Goal: Feedback & Contribution: Contribute content

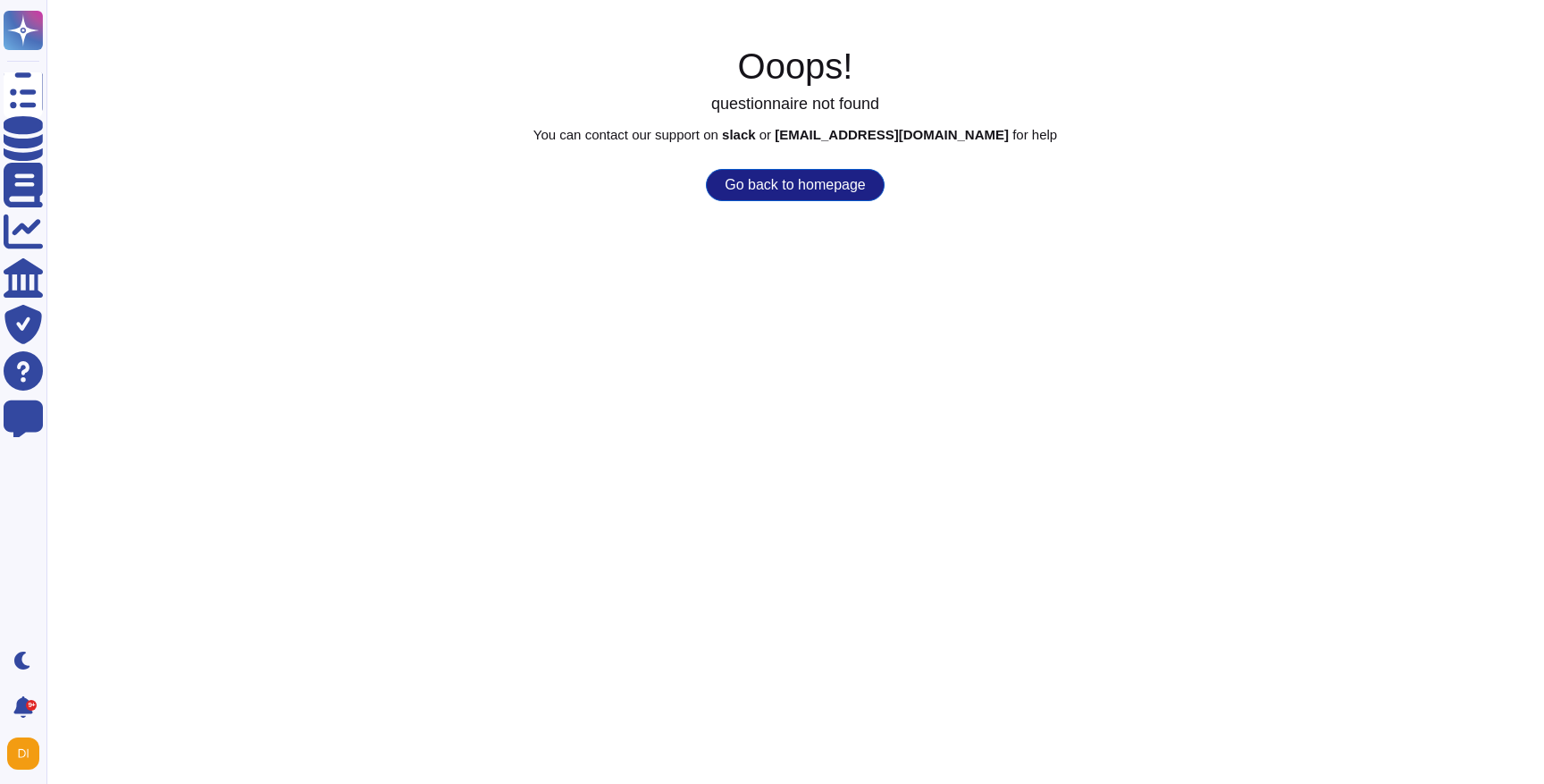
click at [813, 189] on button "Go back to homepage" at bounding box center [795, 185] width 178 height 32
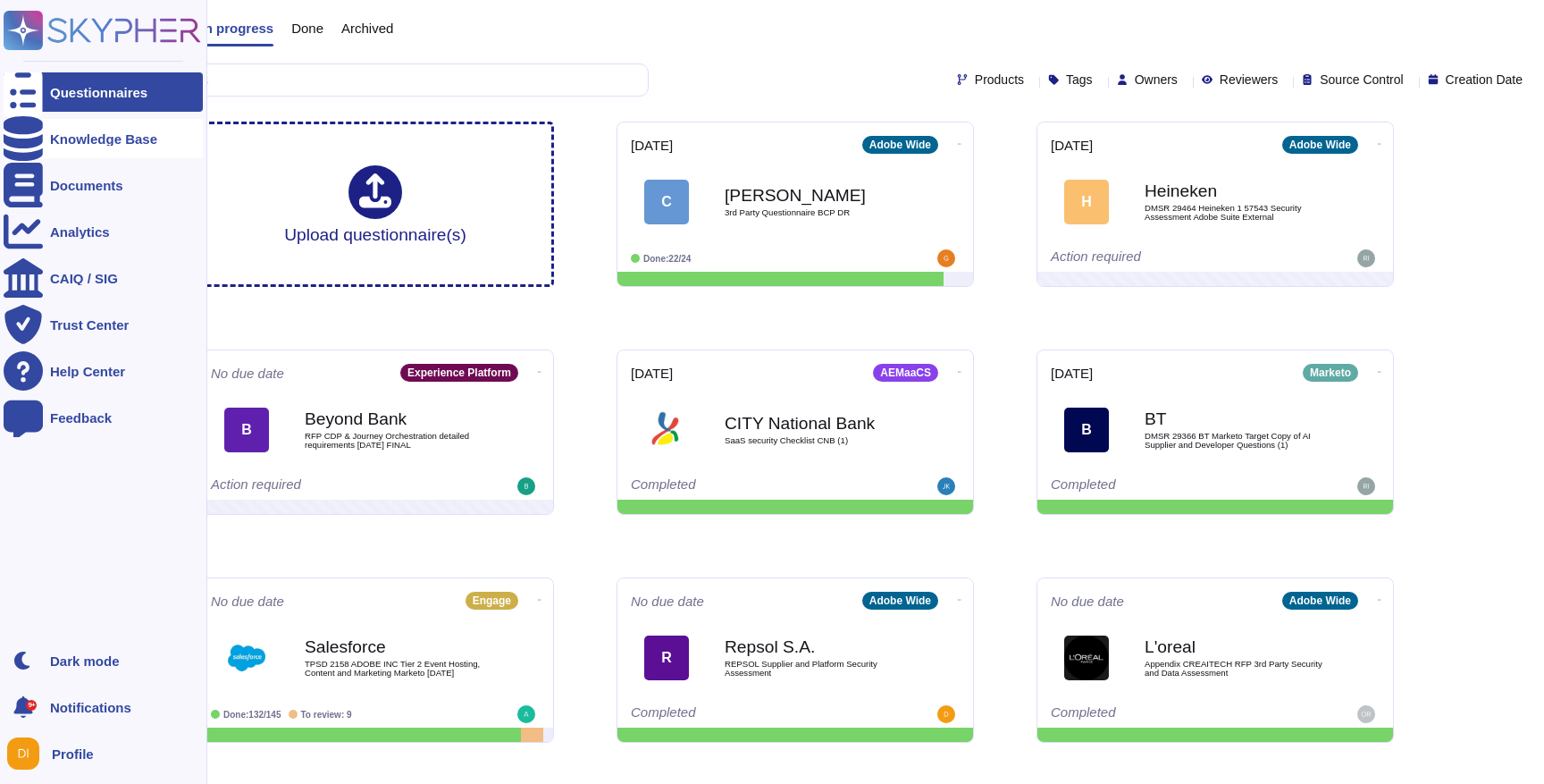
click at [84, 136] on div "Knowledge Base" at bounding box center [103, 138] width 107 height 13
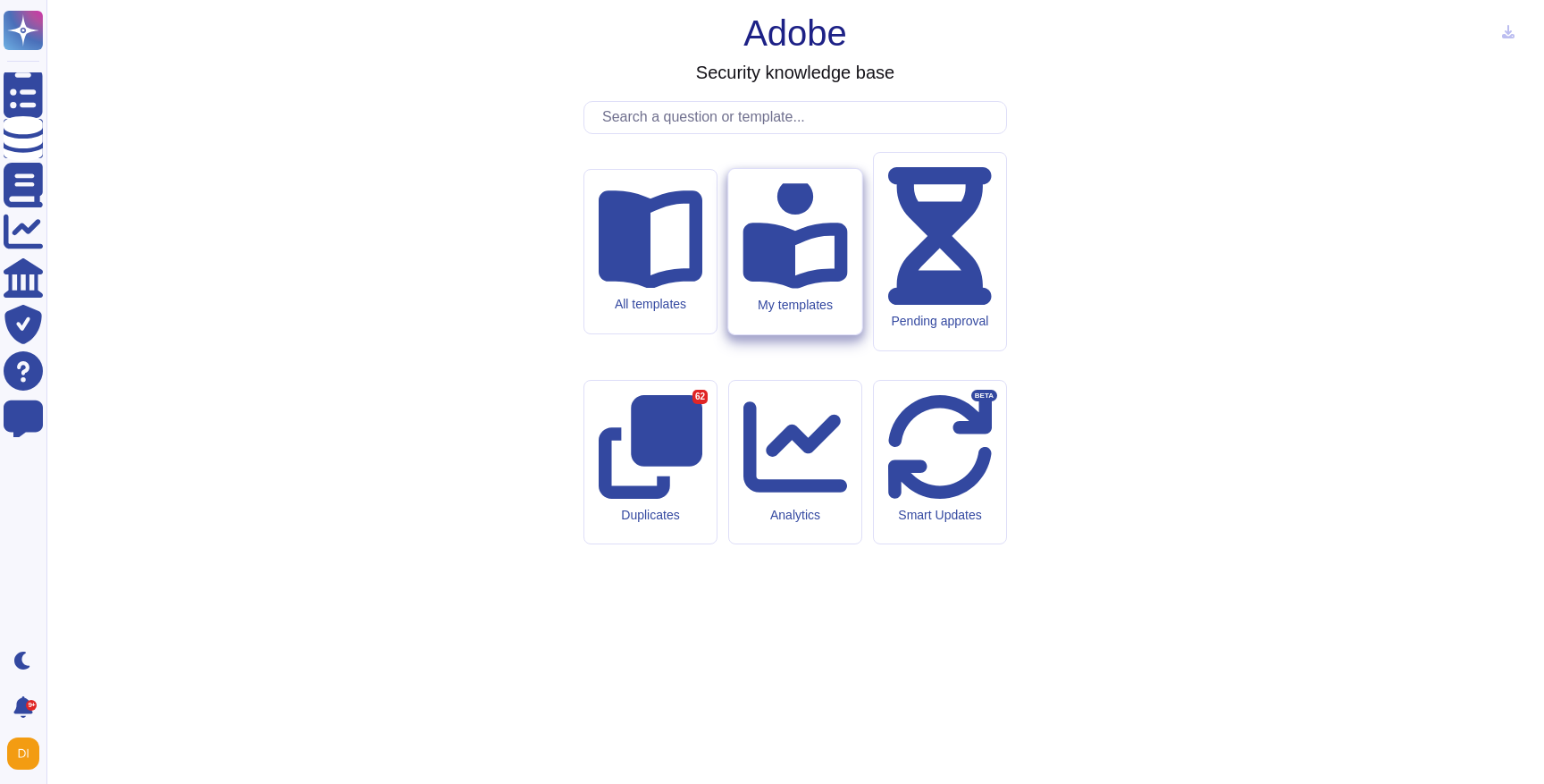
click at [777, 287] on icon at bounding box center [795, 235] width 104 height 104
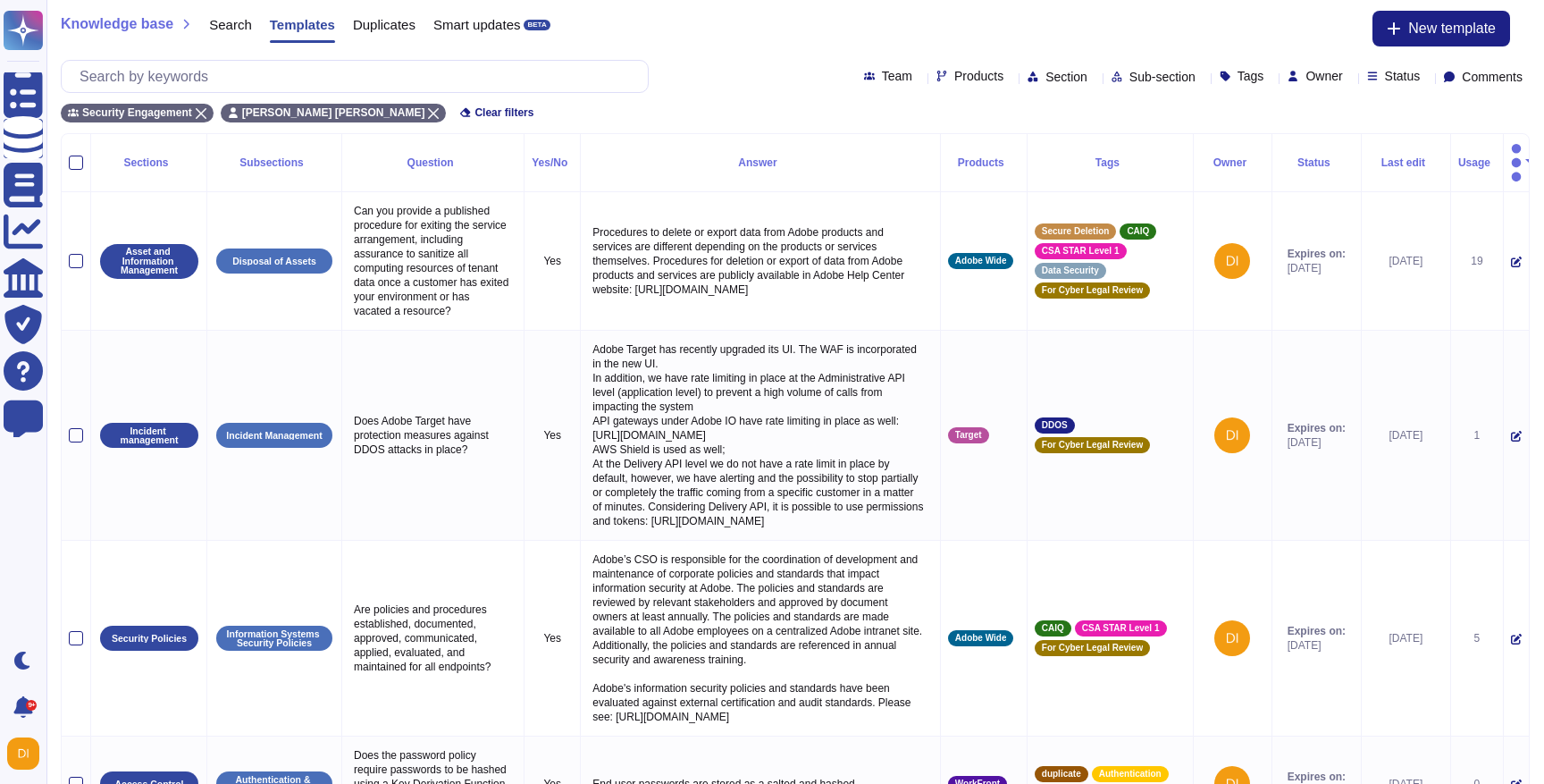
click at [1291, 157] on div "Status" at bounding box center [1317, 163] width 75 height 11
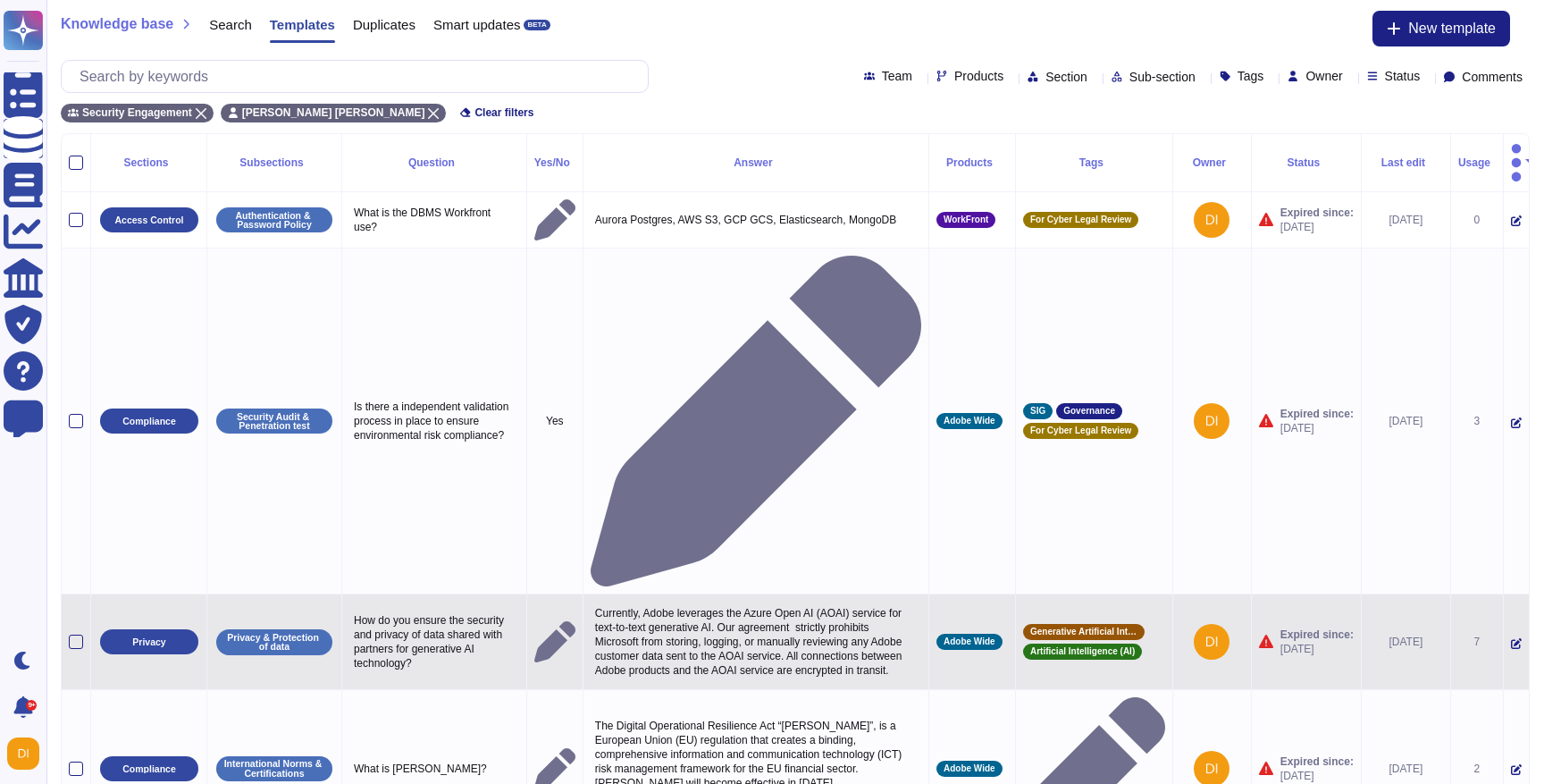
click at [1512, 638] on icon at bounding box center [1517, 643] width 11 height 11
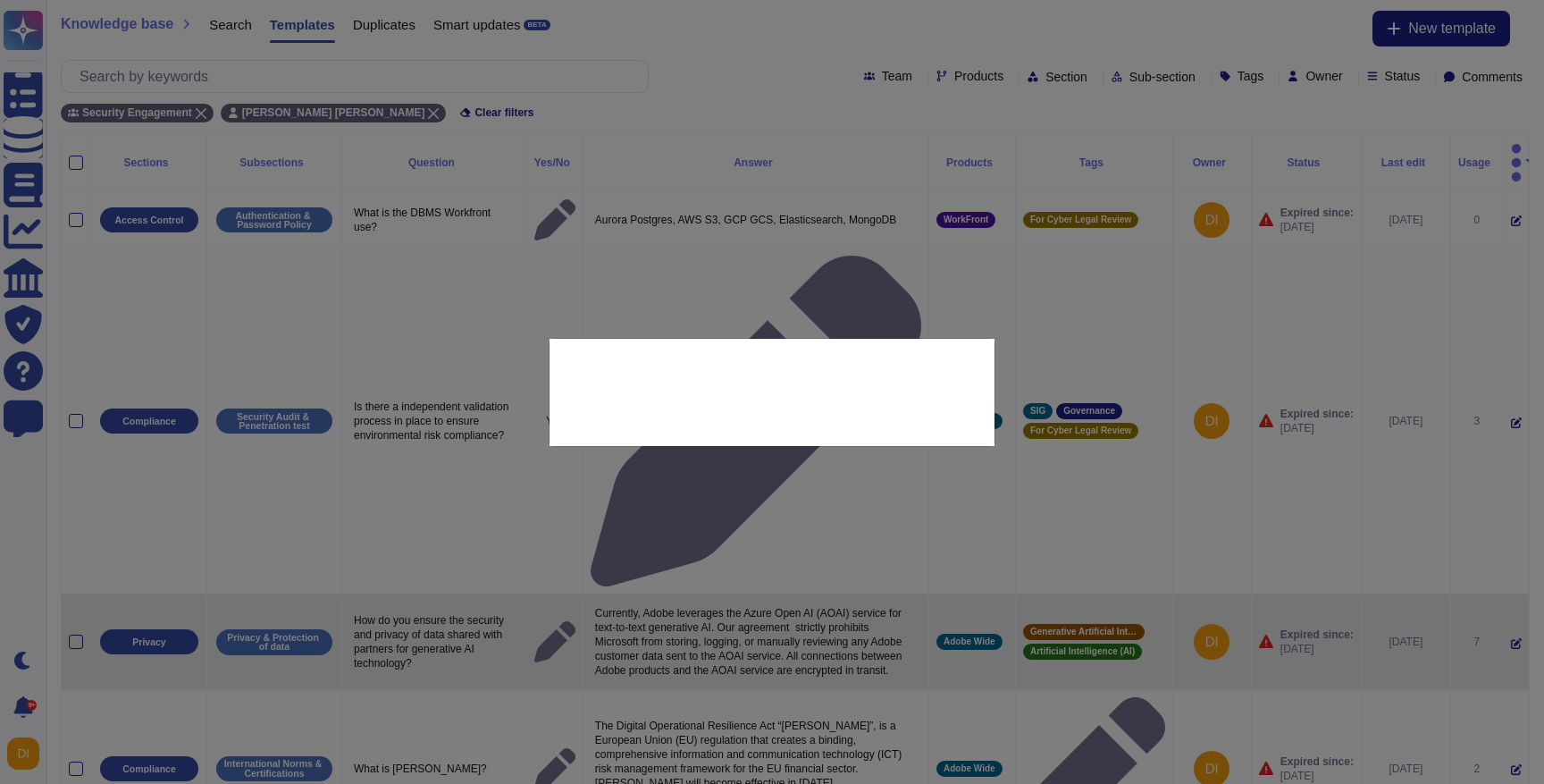
type textarea "How do you ensure the security and privacy of data shared with partners for gen…"
type textarea "Currently, Adobe leverages the Azure Open AI (AOAI) service for text-to-text ge…"
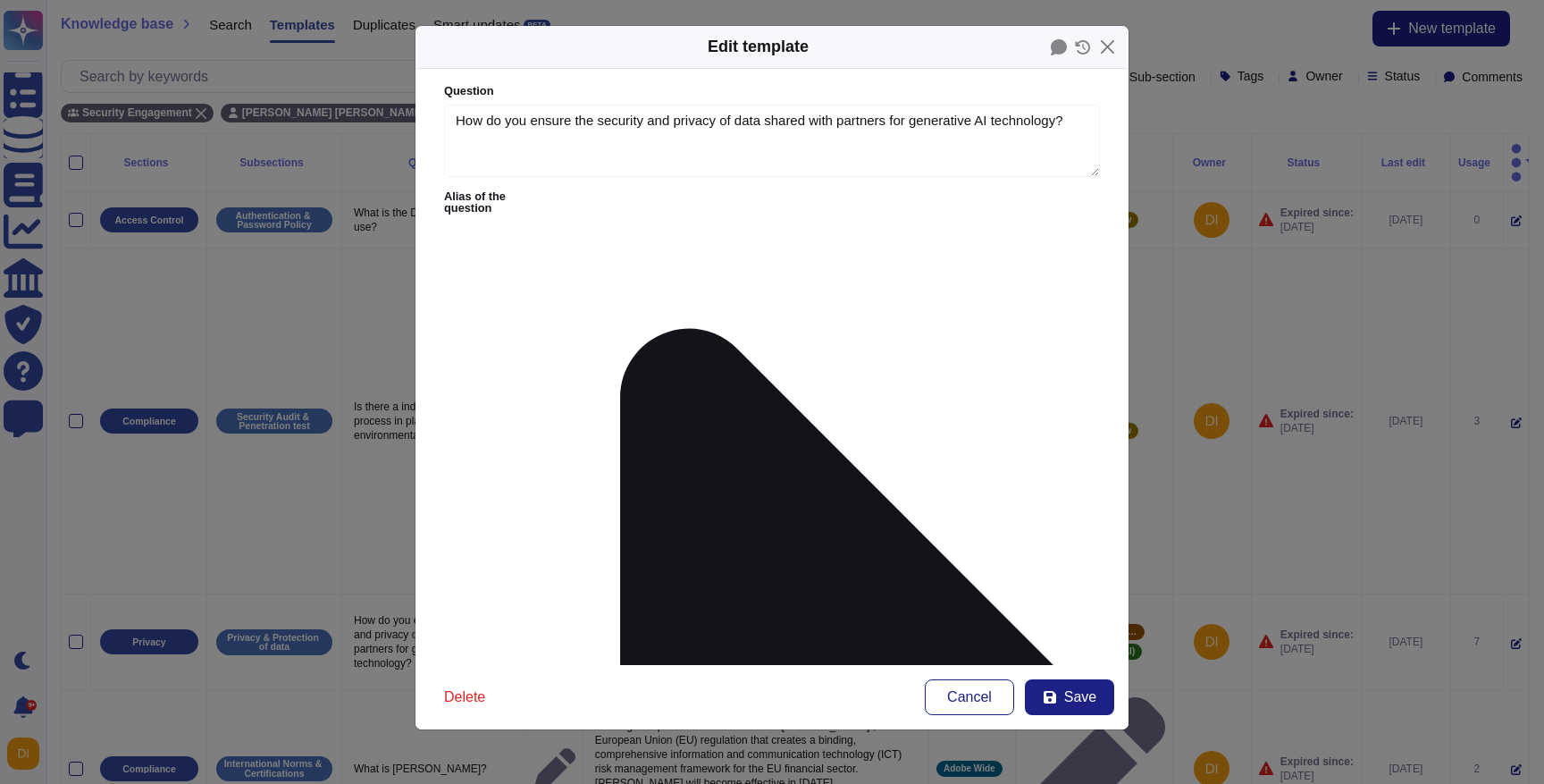
type textarea "How do you ensure the security and privacy of data shared with partners for gen…"
type textarea "Currently, Adobe leverages the Azure Open AI (AOAI) service for text-to-text ge…"
drag, startPoint x: 568, startPoint y: 274, endPoint x: 802, endPoint y: 305, distance: 236.0
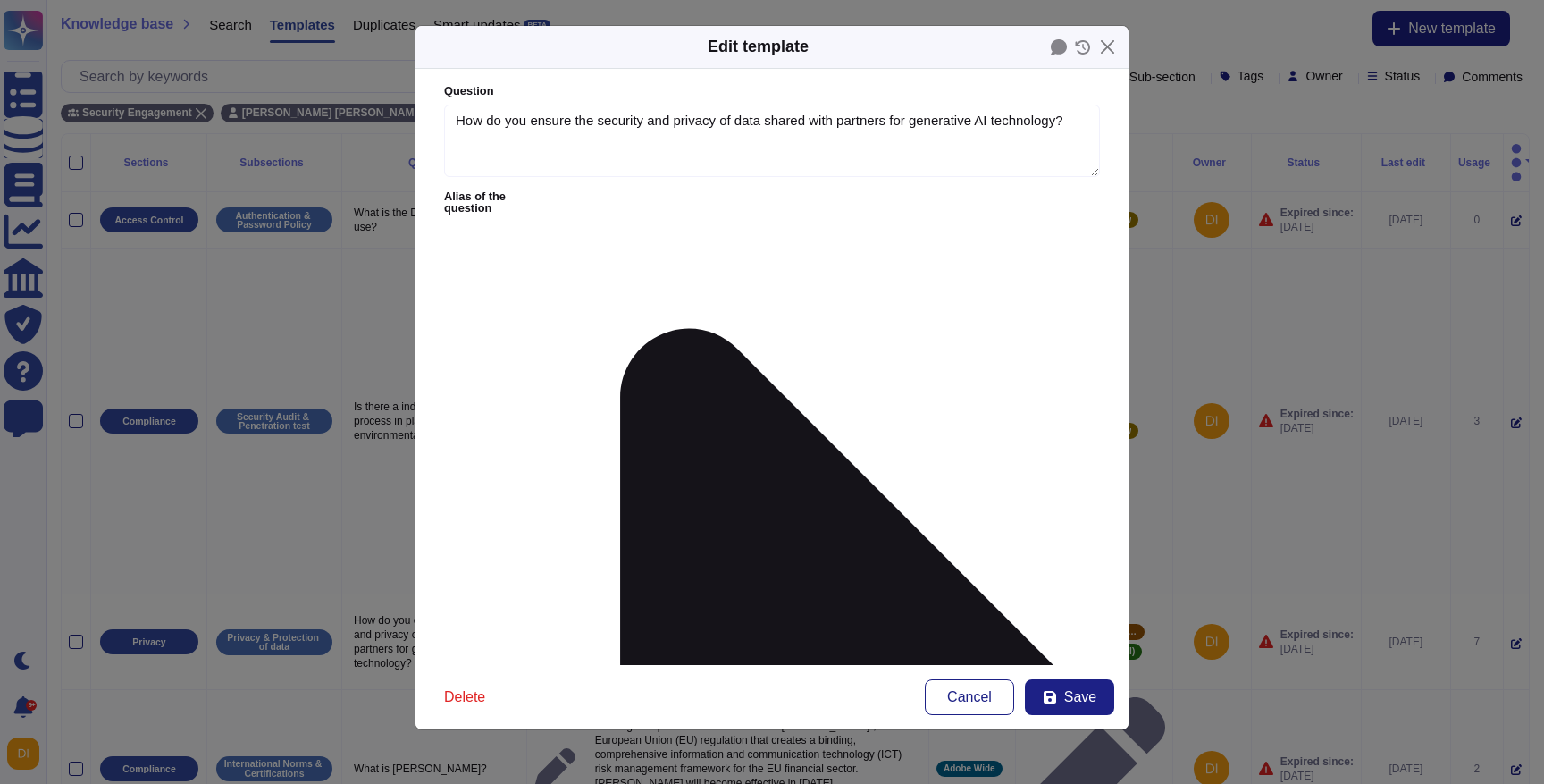
drag, startPoint x: 744, startPoint y: 304, endPoint x: 781, endPoint y: 314, distance: 38.3
click at [1081, 701] on span "Save" at bounding box center [1081, 697] width 32 height 14
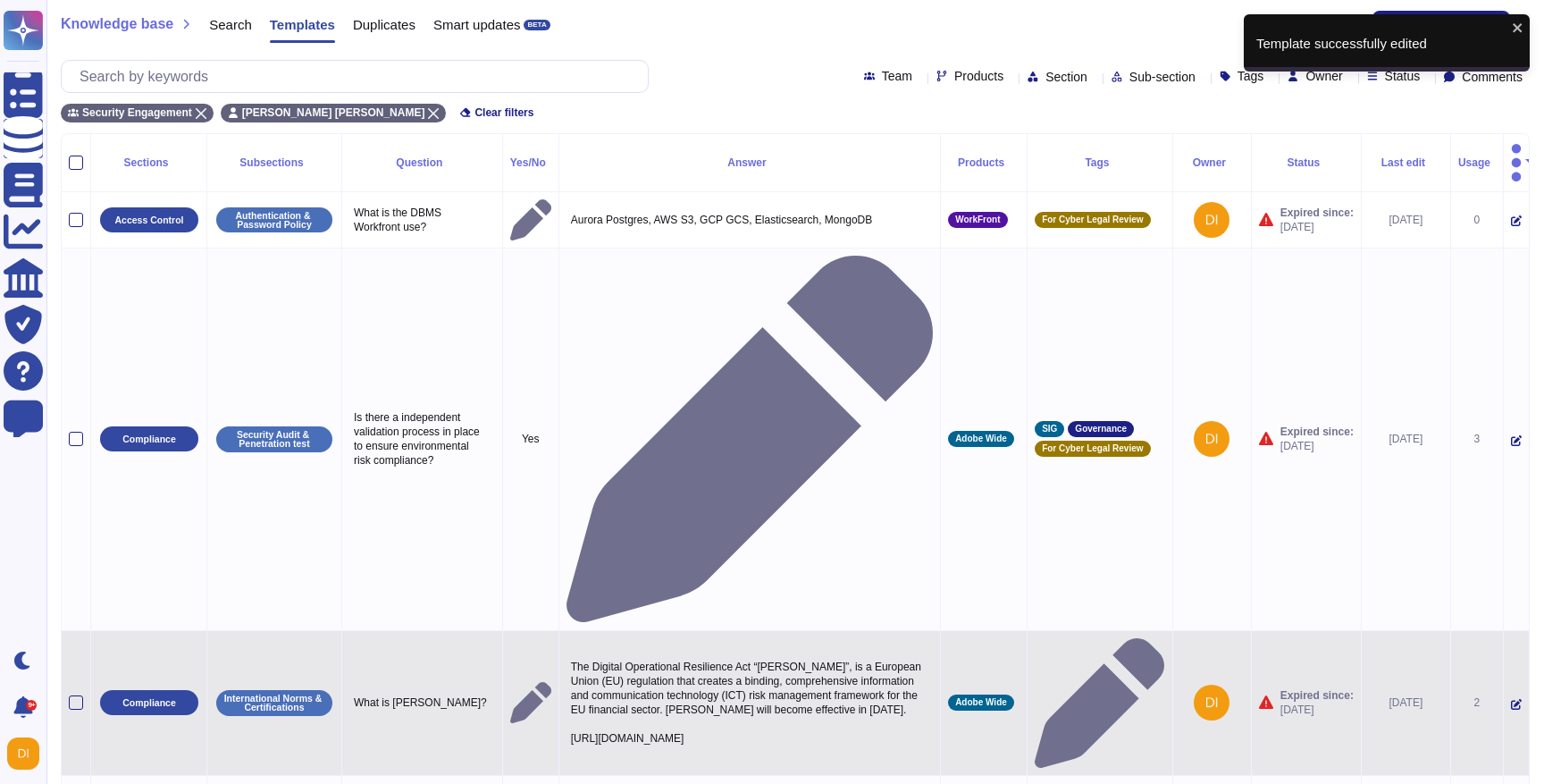
click at [1512, 699] on icon at bounding box center [1517, 704] width 11 height 11
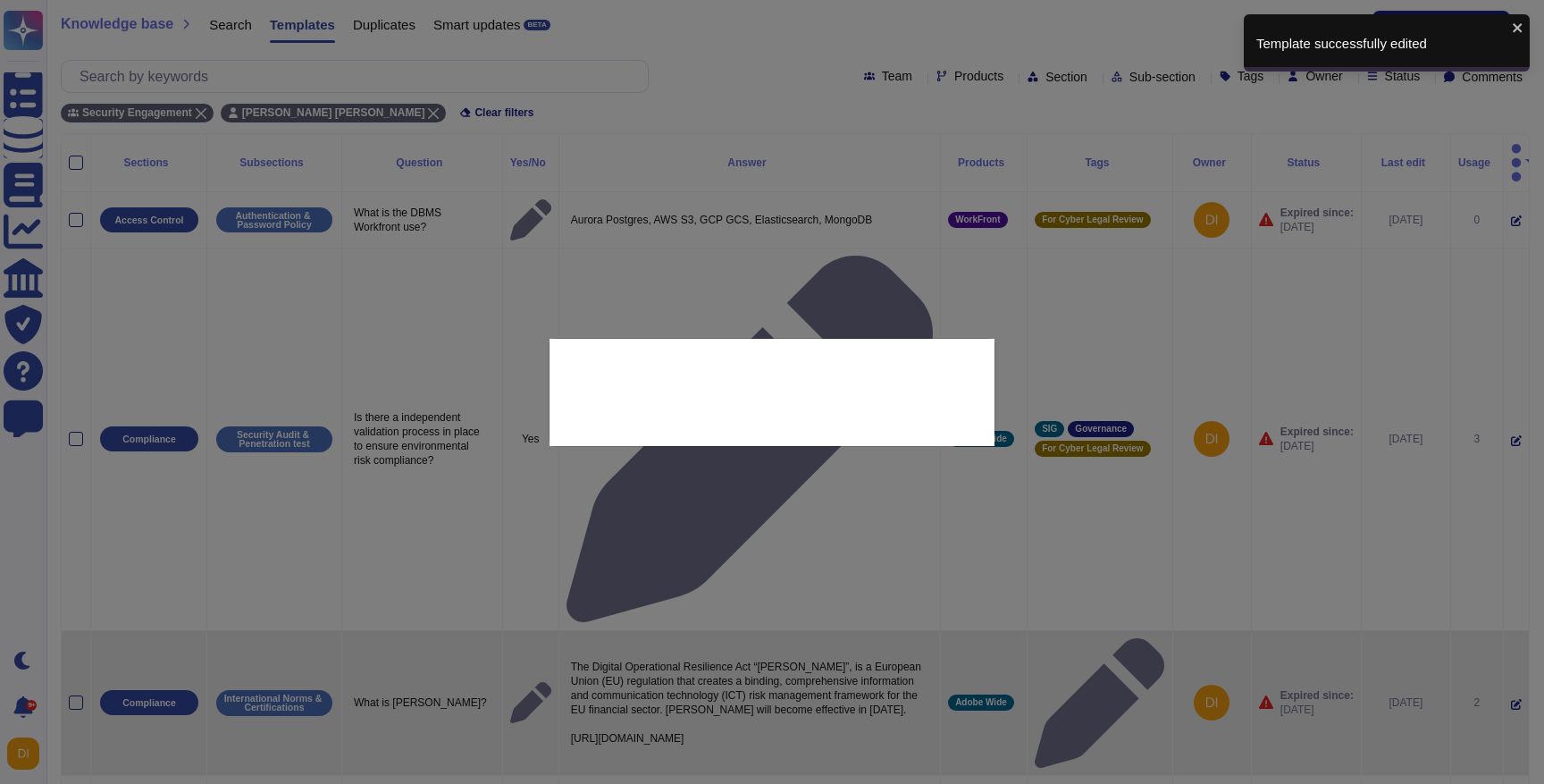
type textarea "What is DORA?"
type textarea "The Digital Operational Resilience Act “DORA”, is a European Union (EU) regulat…"
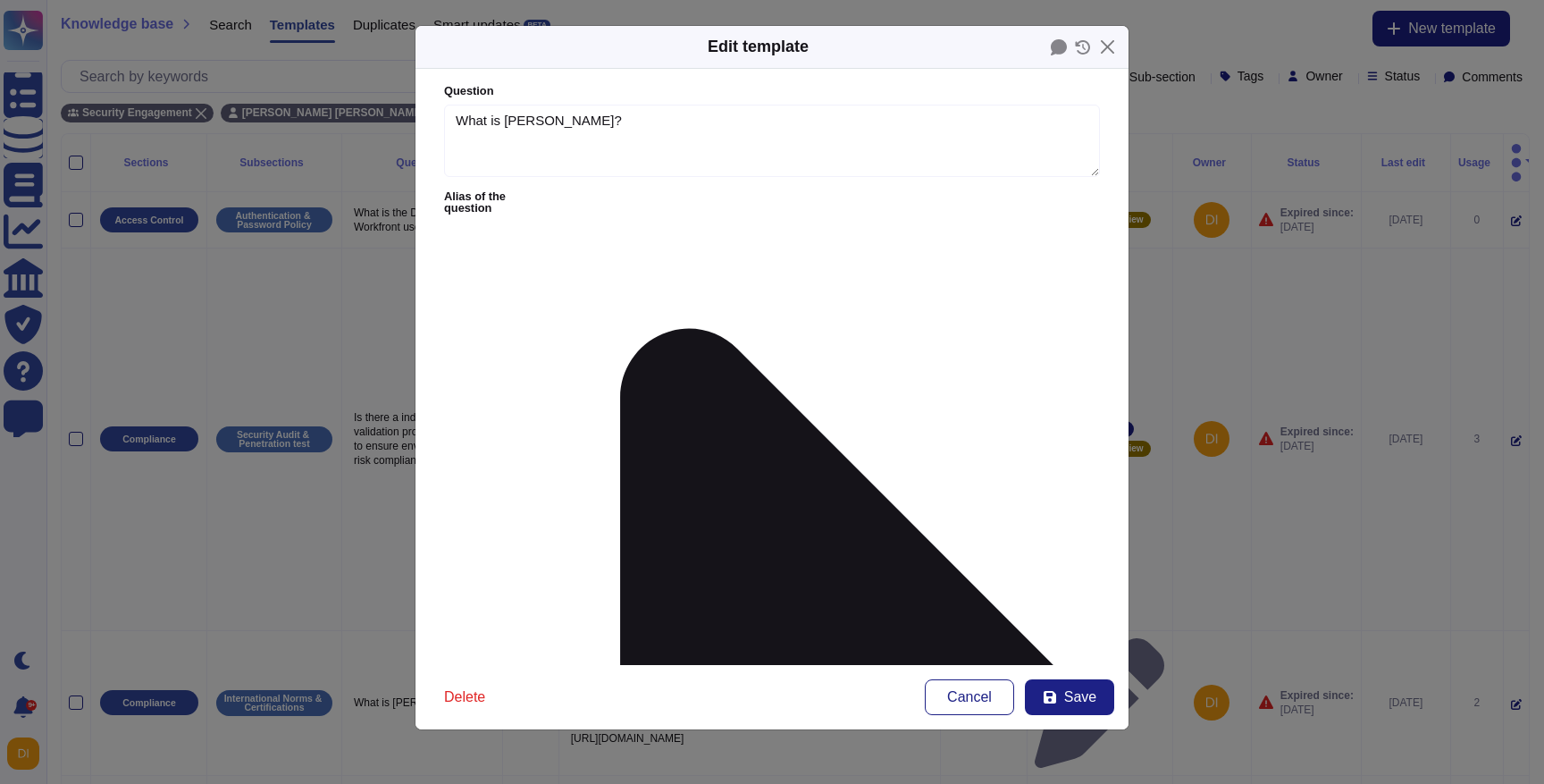
type textarea "What is DORA?"
type textarea "The Digital Operational Resilience Act “DORA”, is a European Union (EU) regulat…"
drag, startPoint x: 701, startPoint y: 290, endPoint x: 936, endPoint y: 302, distance: 235.3
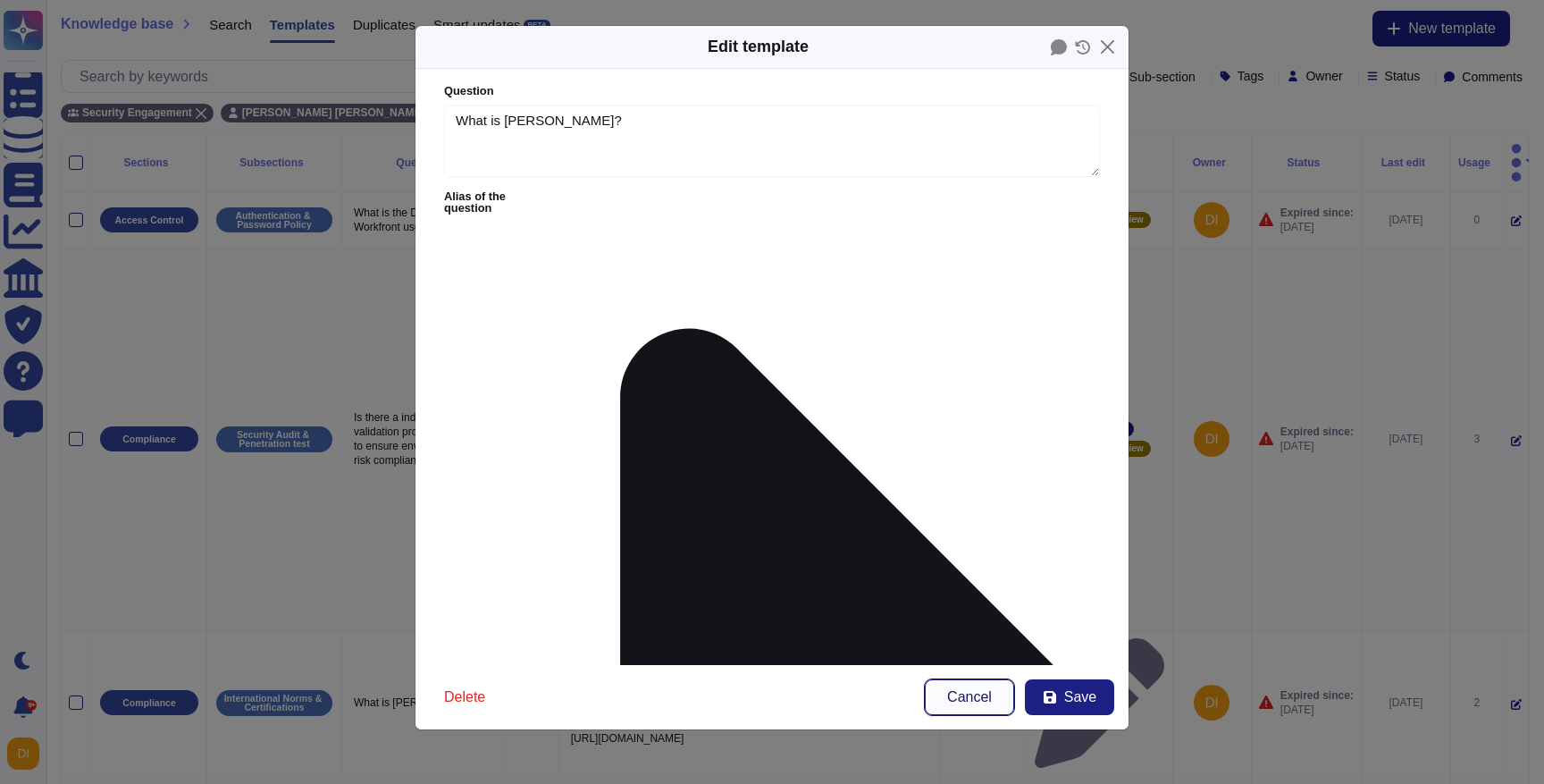
click at [975, 696] on span "Cancel" at bounding box center [970, 697] width 45 height 14
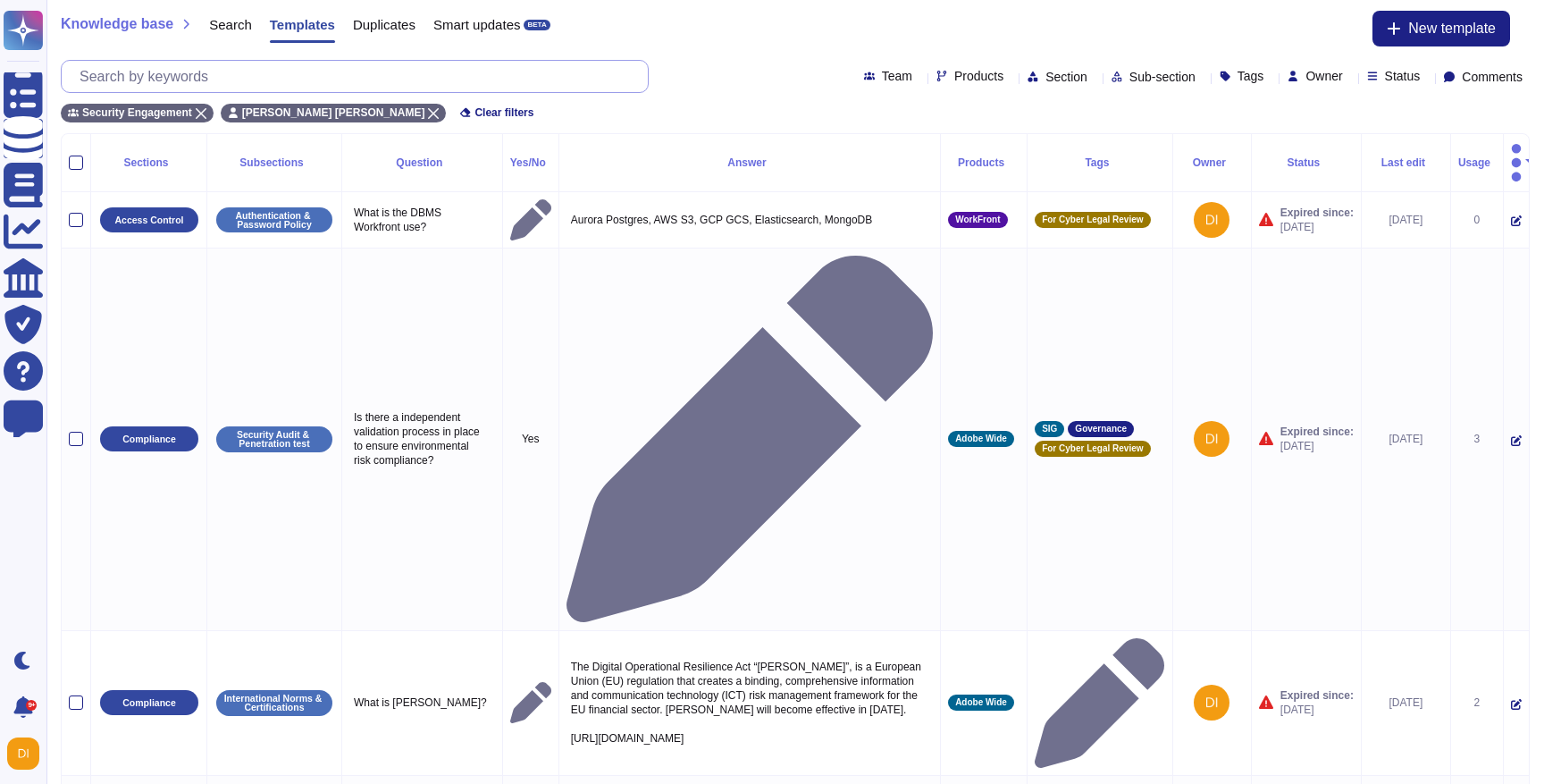
click at [403, 71] on input "text" at bounding box center [359, 76] width 578 height 31
paste input "How do you develop/construct test data for unit testing, QA and performance tes…"
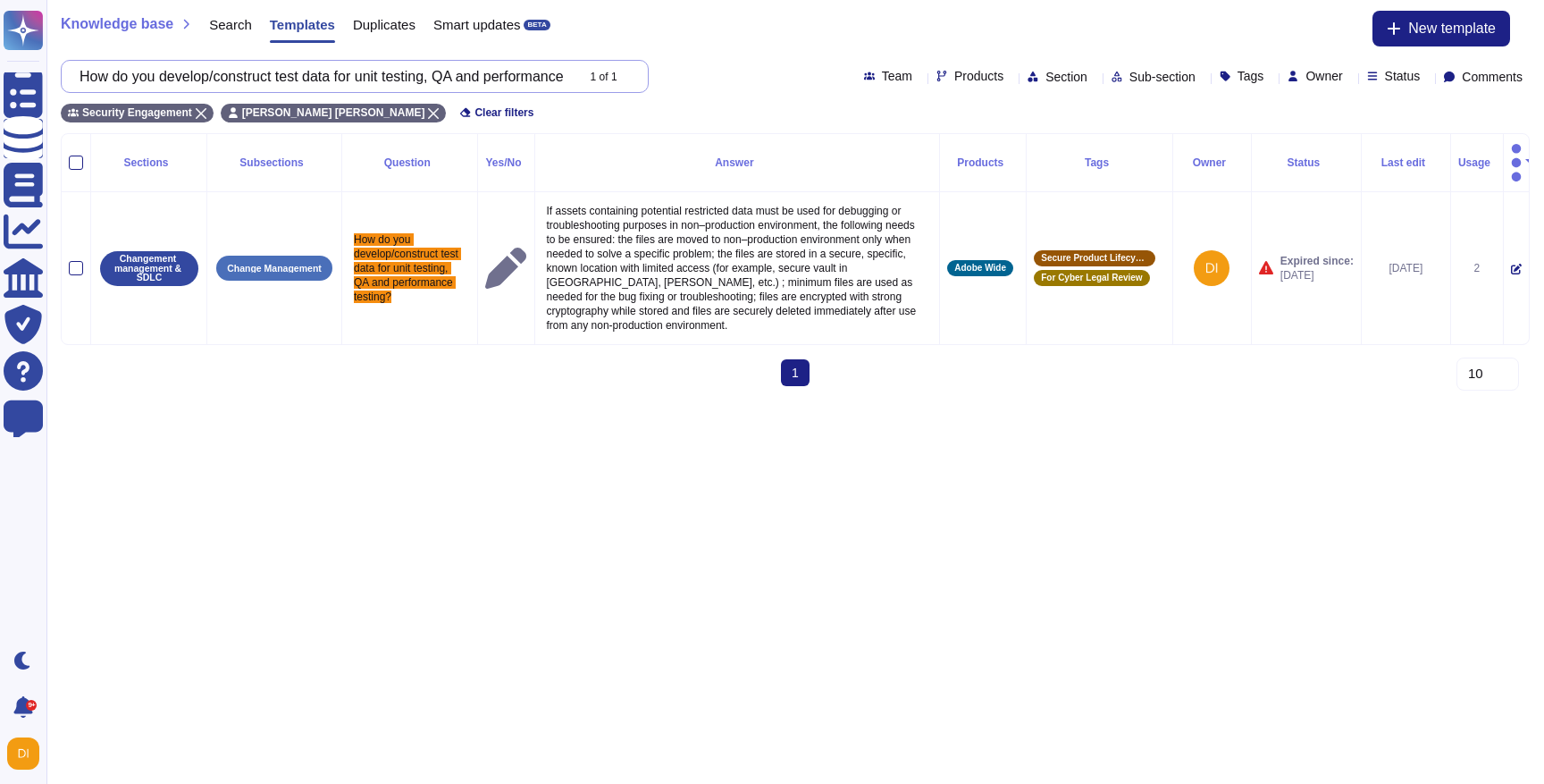
scroll to position [0, 135]
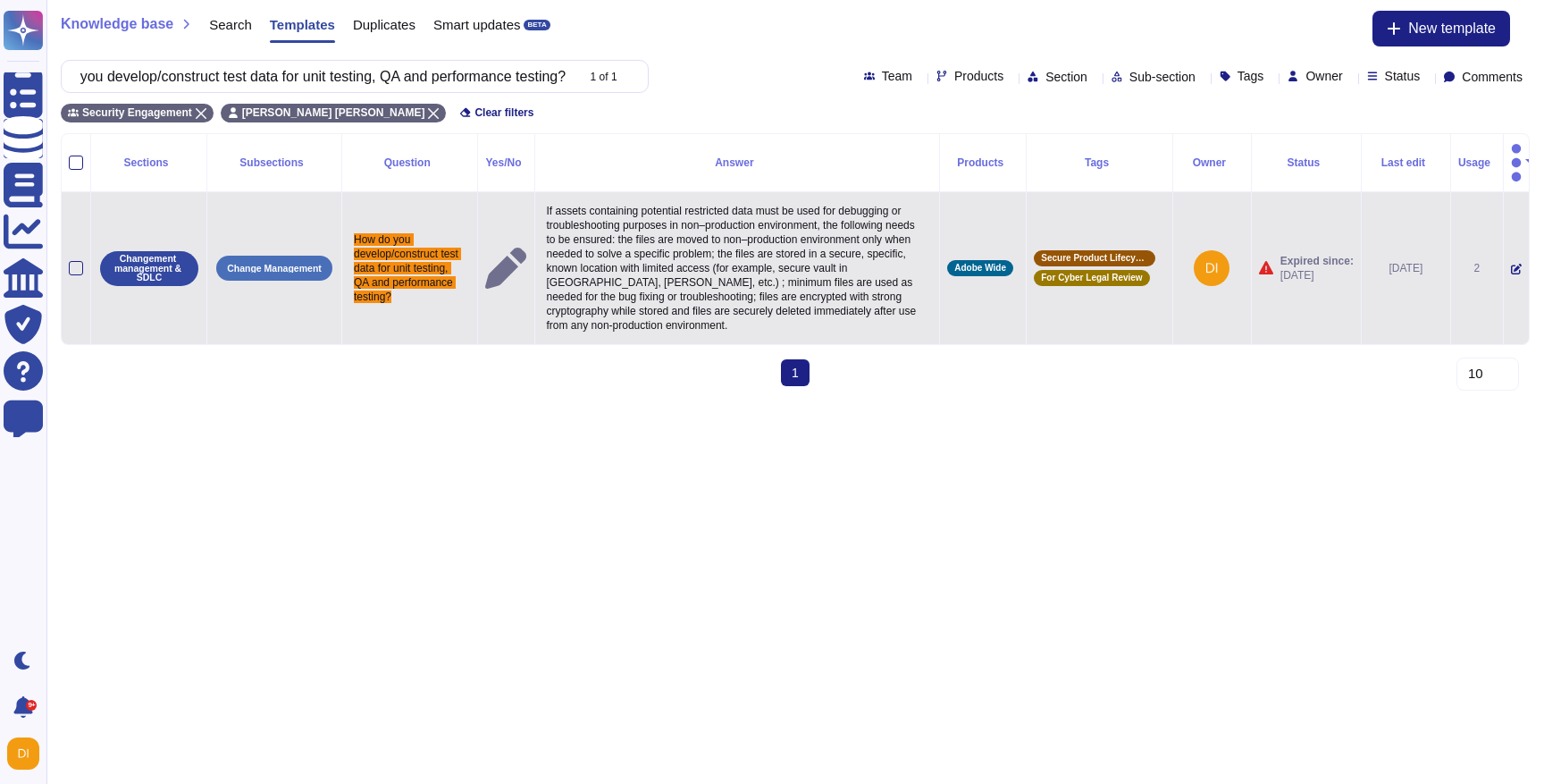
type input "How do you develop/construct test data for unit testing, QA and performance tes…"
click at [1512, 265] on icon at bounding box center [1517, 270] width 11 height 11
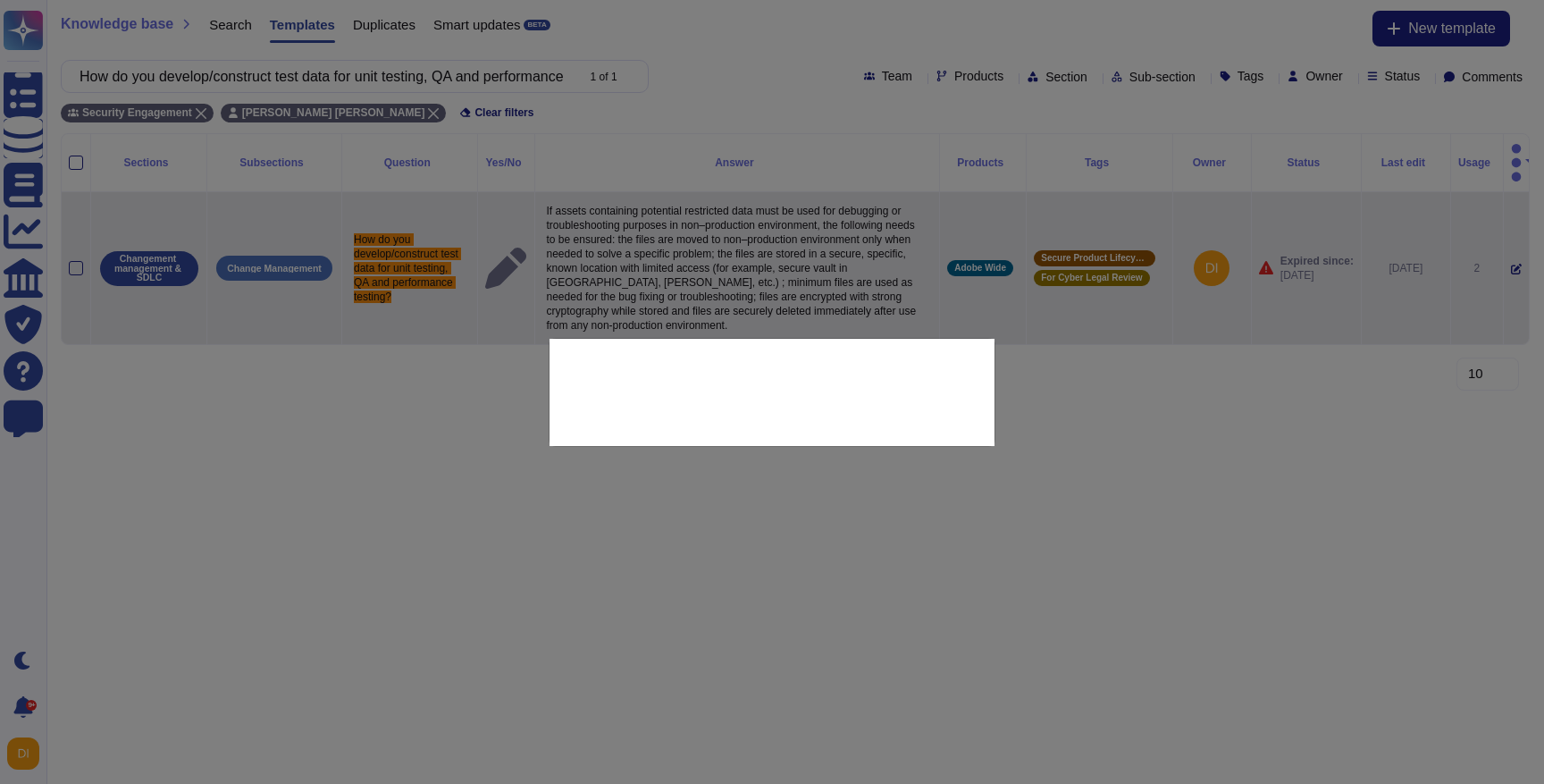
type textarea "How do you develop/construct test data for unit testing, QA and performance tes…"
type textarea "If assets containing potential restricted data must be used for debugging or tr…"
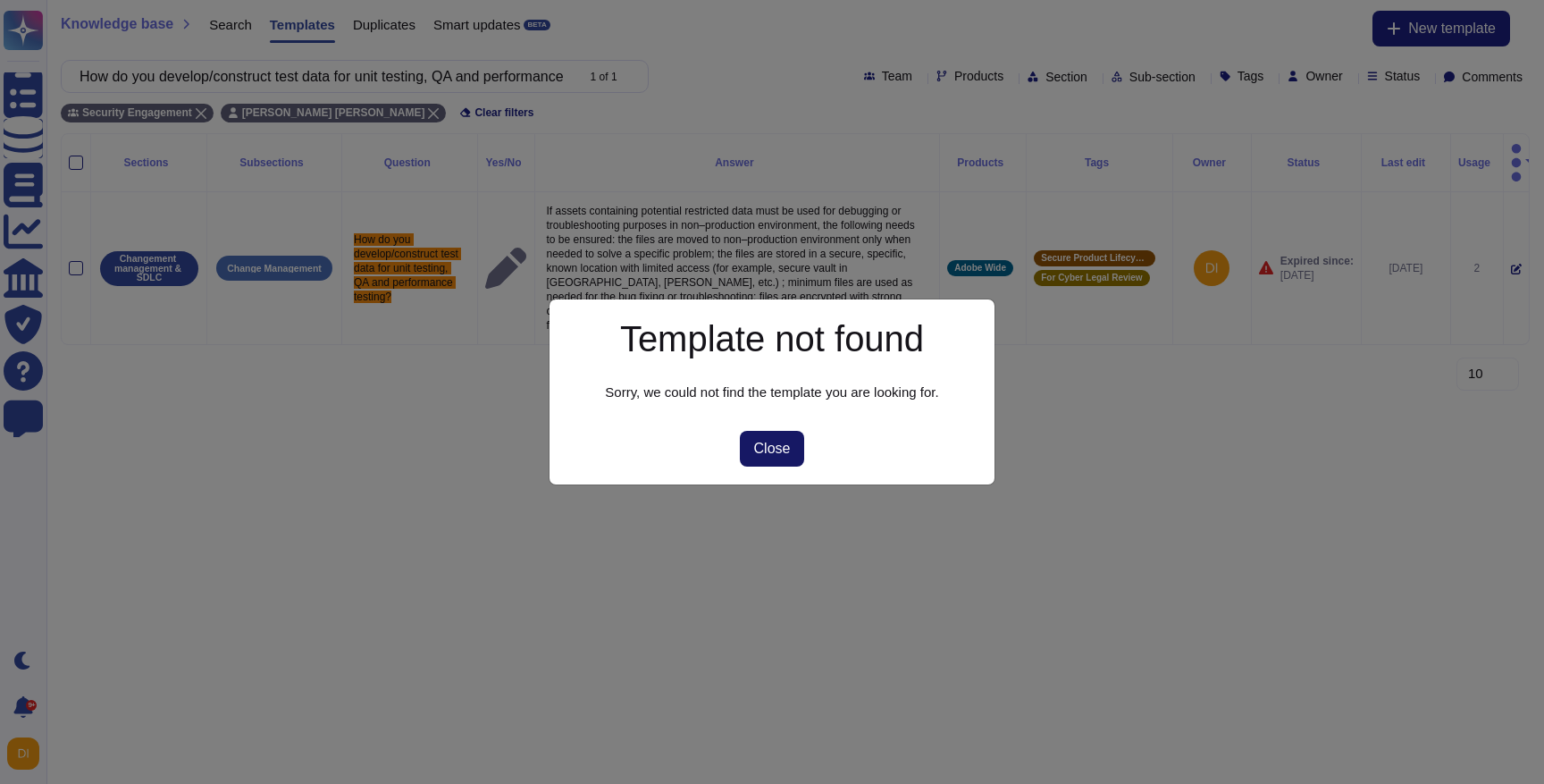
click at [775, 444] on span "Close" at bounding box center [772, 449] width 37 height 14
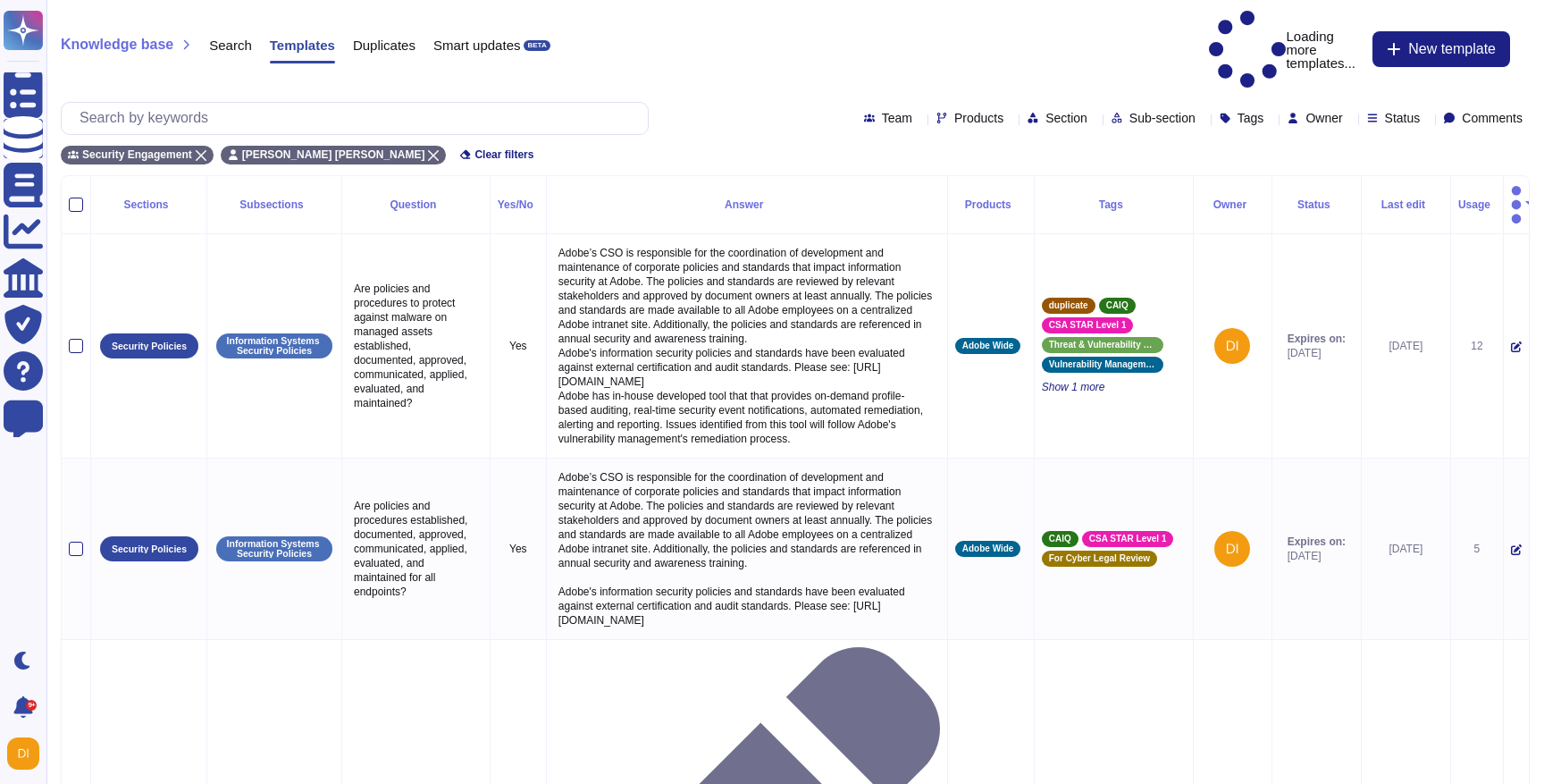
click at [1297, 199] on div "Status" at bounding box center [1317, 205] width 75 height 11
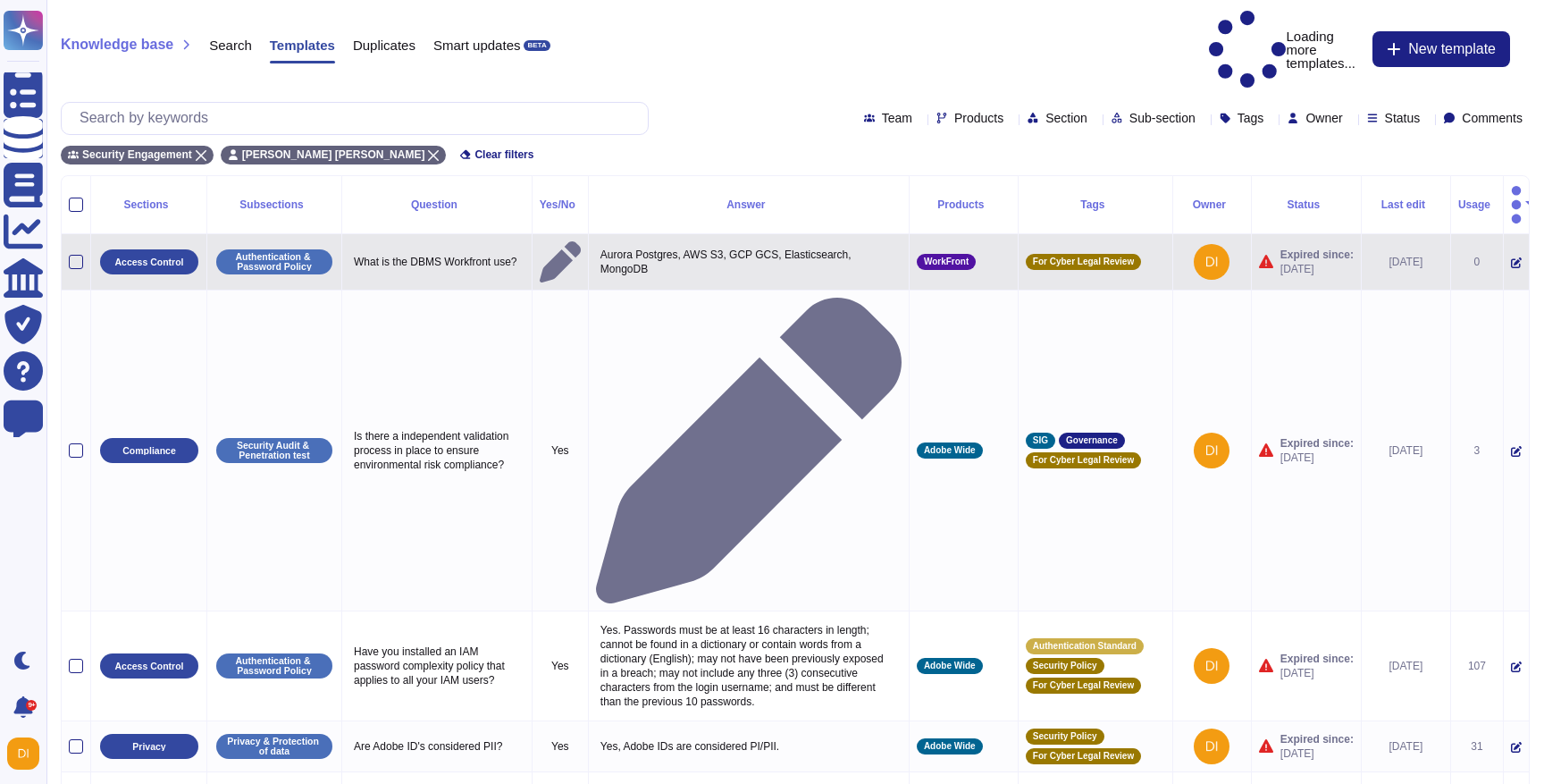
click at [1512, 258] on icon at bounding box center [1517, 263] width 11 height 11
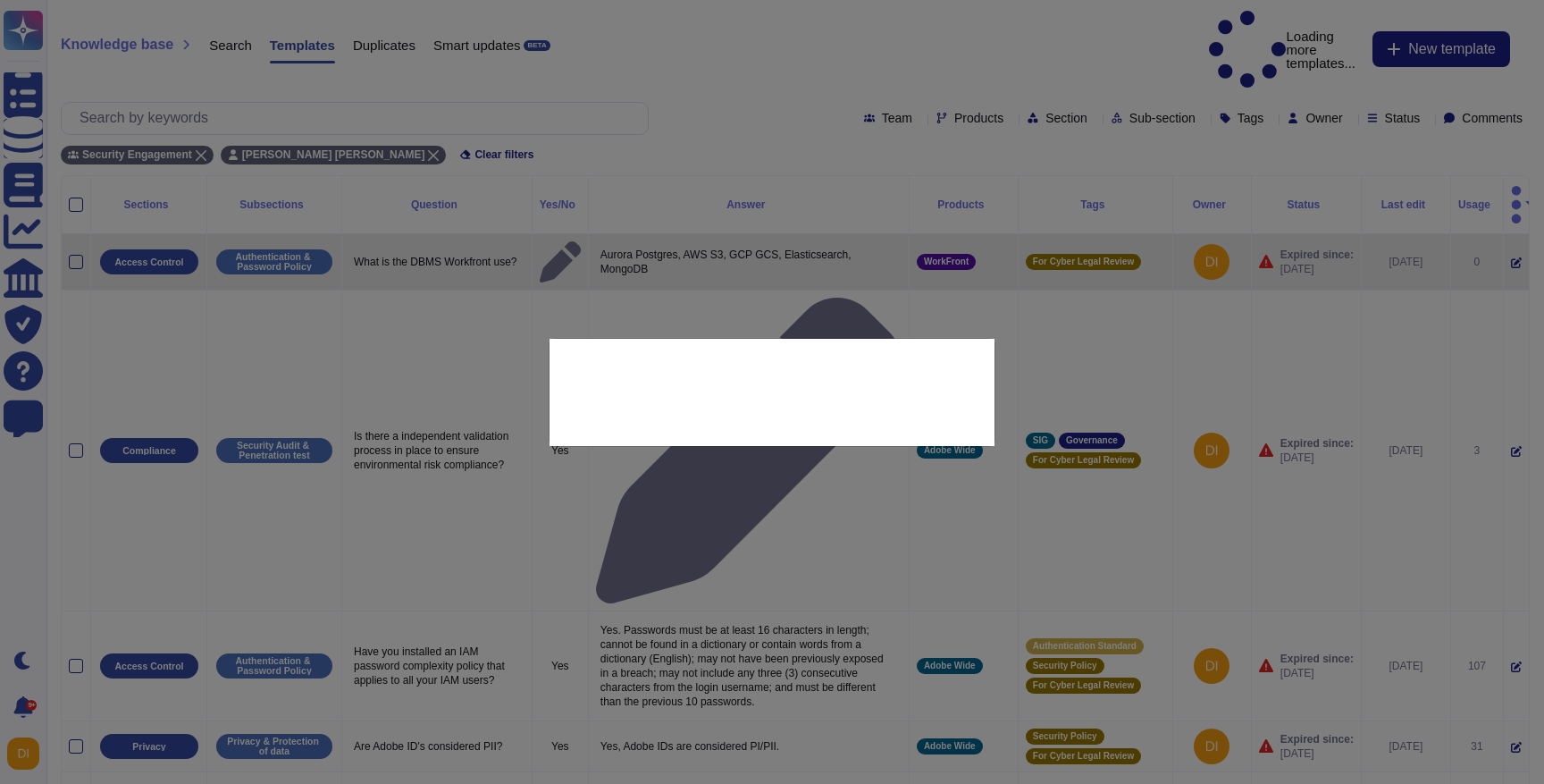
type textarea "What is the DBMS Workfront use?"
type textarea "Aurora Postgres, AWS S3, GCP GCS, Elasticsearch, MongoDB"
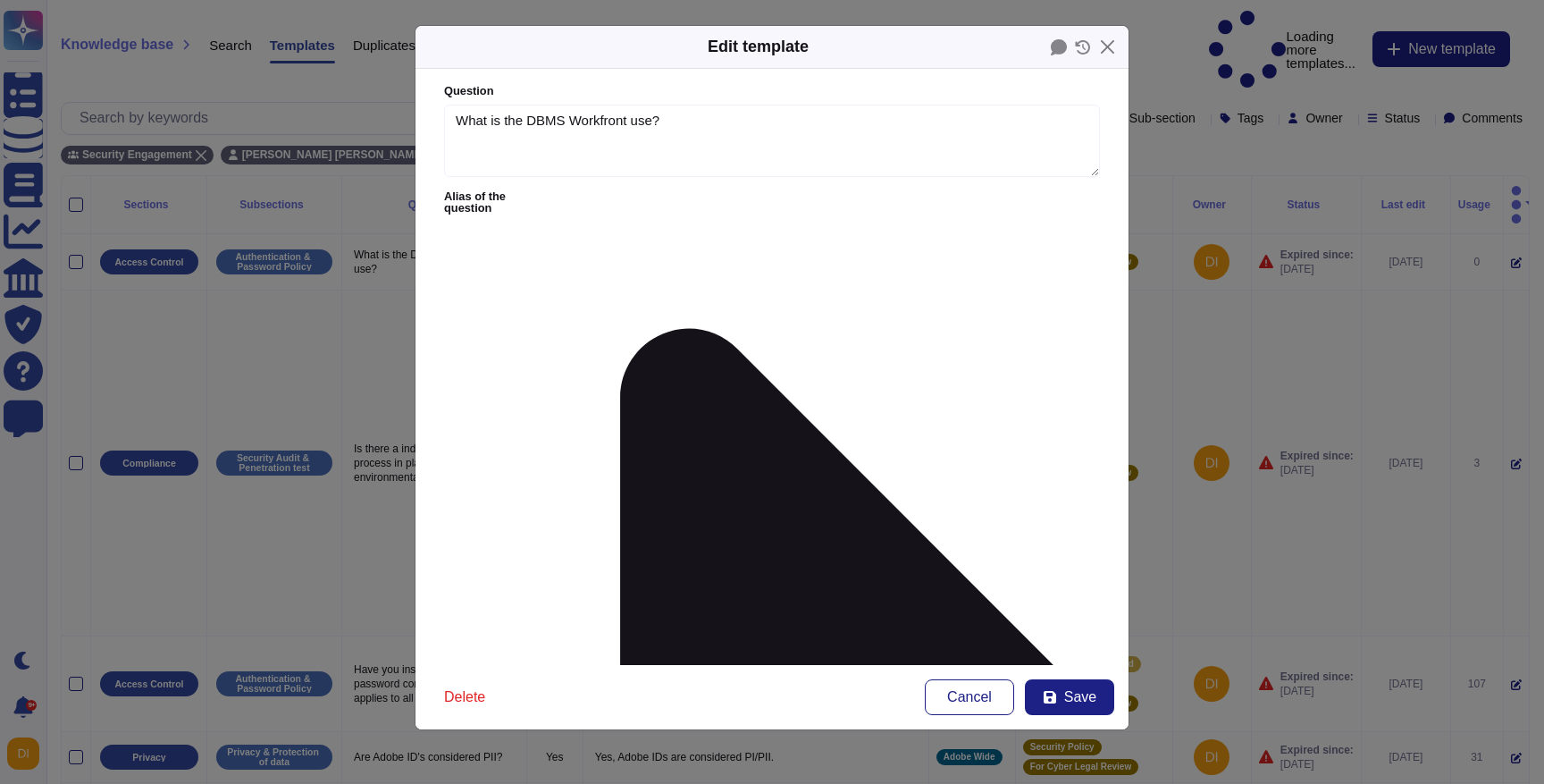
type textarea "What is the DBMS Workfront use?"
type textarea "Aurora Postgres, AWS S3, GCP GCS, Elasticsearch, MongoDB"
